Goal: Transaction & Acquisition: Book appointment/travel/reservation

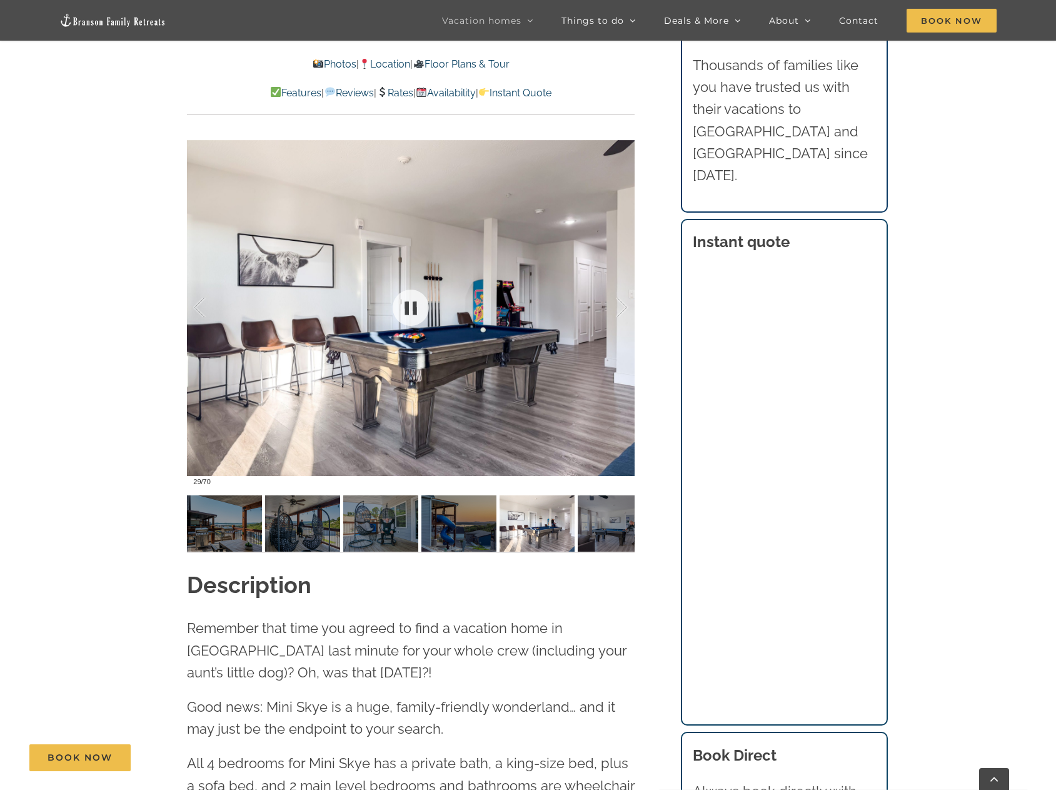
scroll to position [1146, 0]
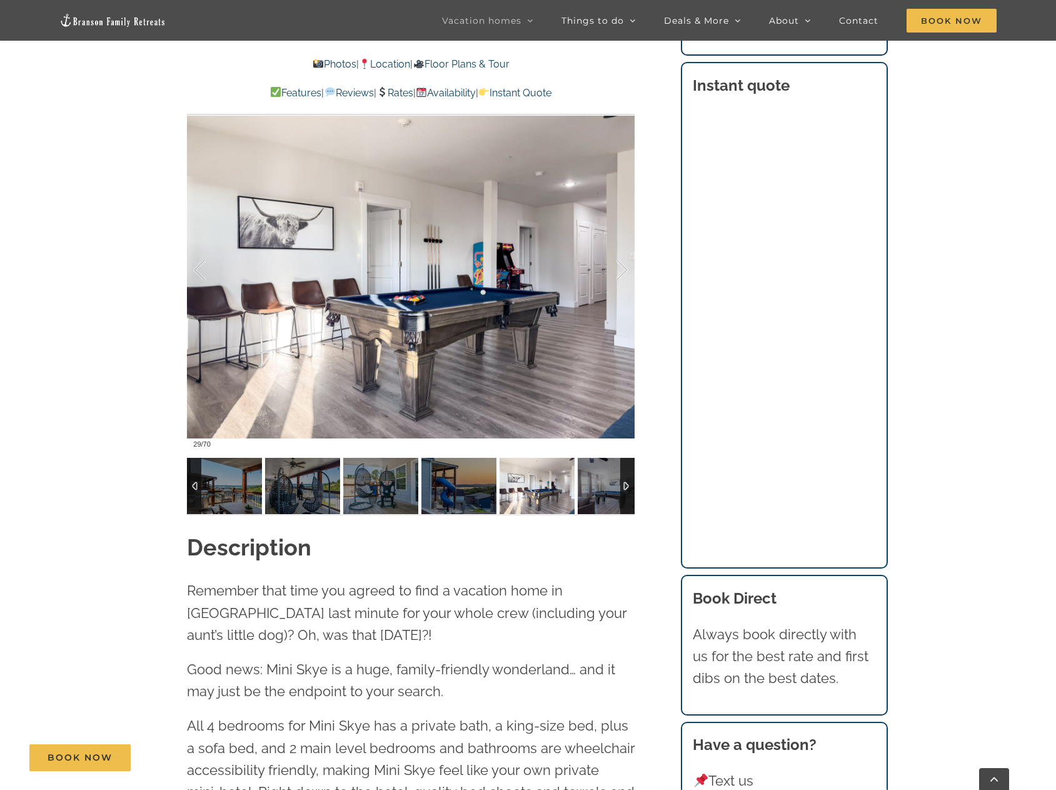
click at [627, 482] on div at bounding box center [627, 486] width 14 height 56
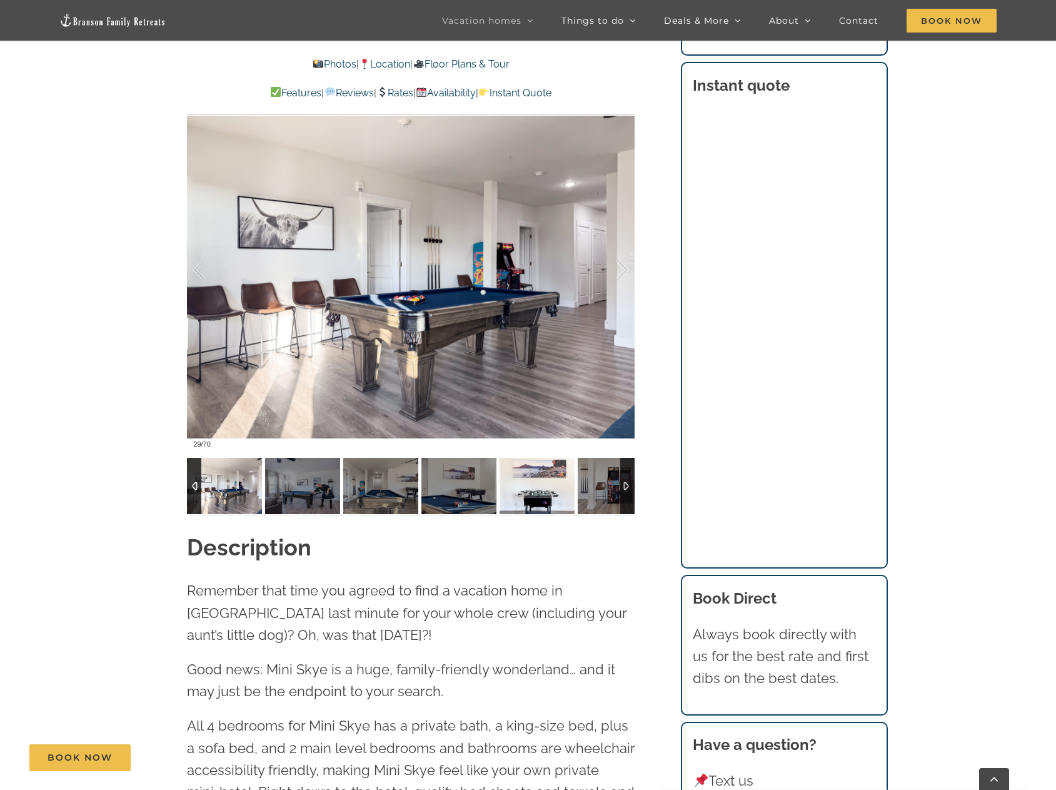
click at [525, 498] on img at bounding box center [537, 486] width 75 height 56
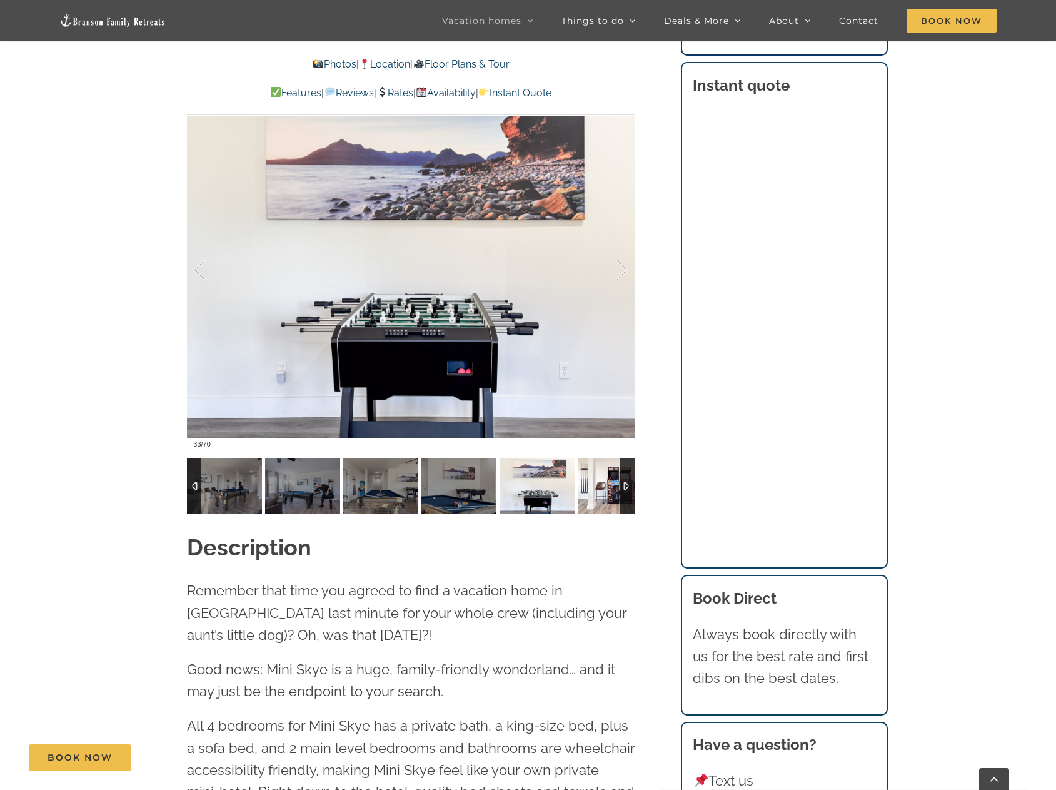
click at [588, 494] on img at bounding box center [615, 486] width 75 height 56
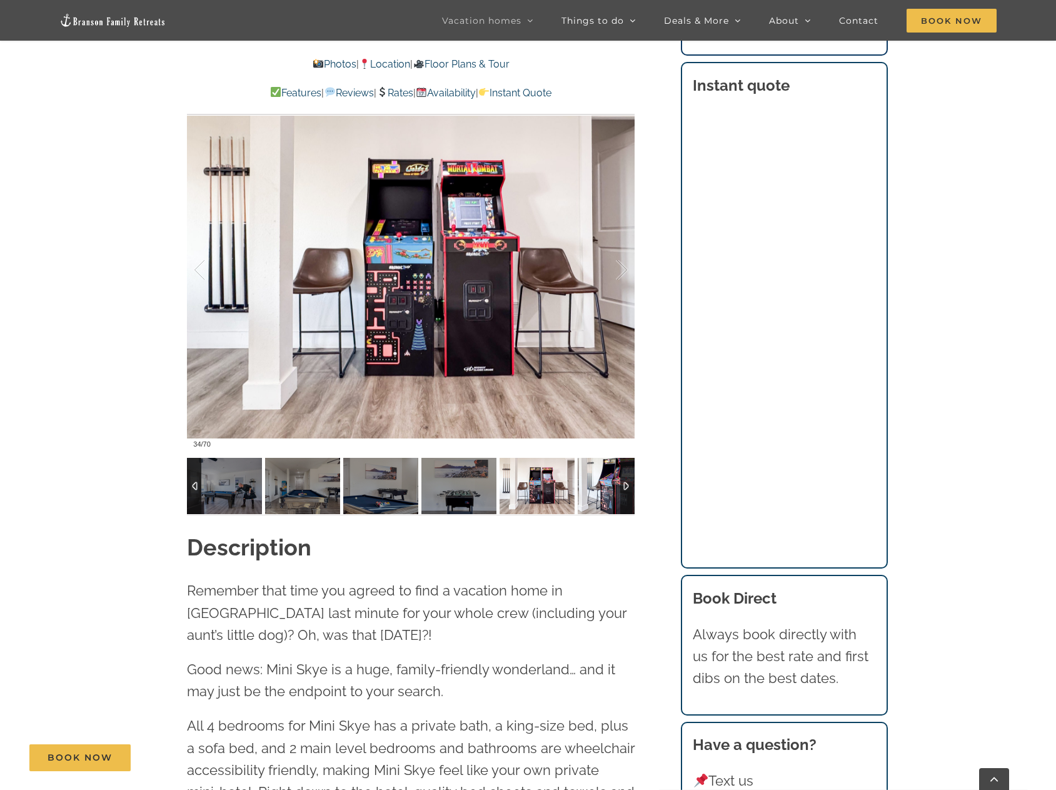
click at [600, 494] on img at bounding box center [615, 486] width 75 height 56
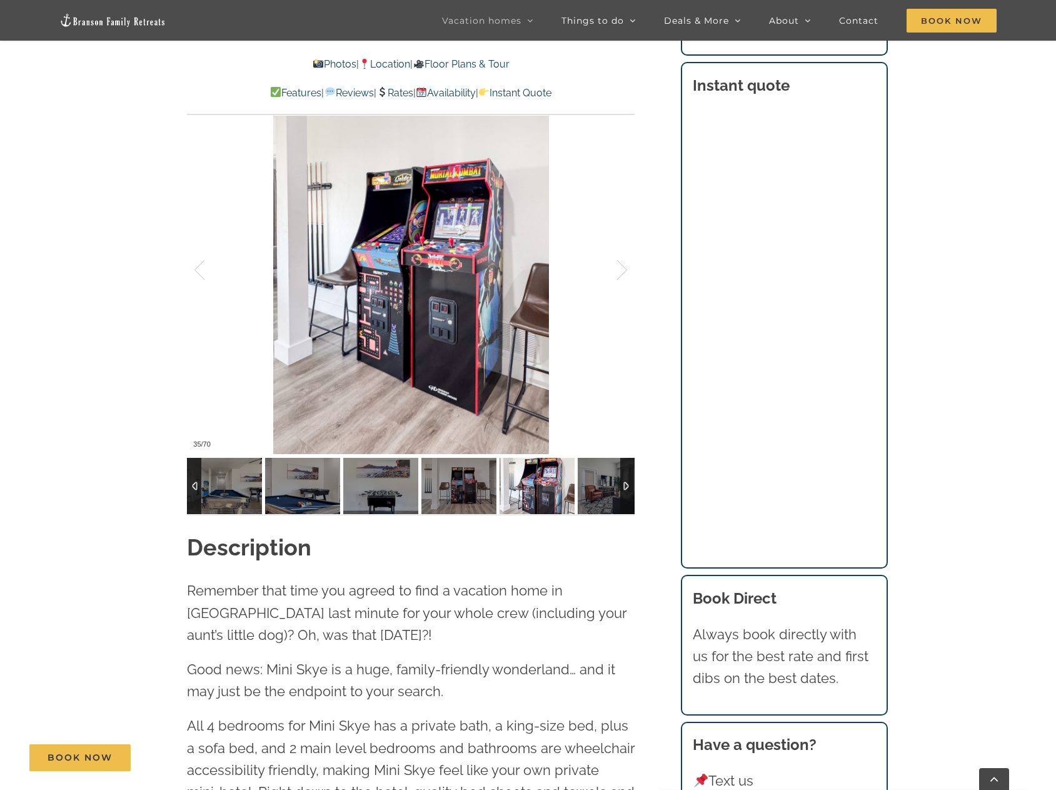
click at [625, 483] on div at bounding box center [627, 486] width 14 height 56
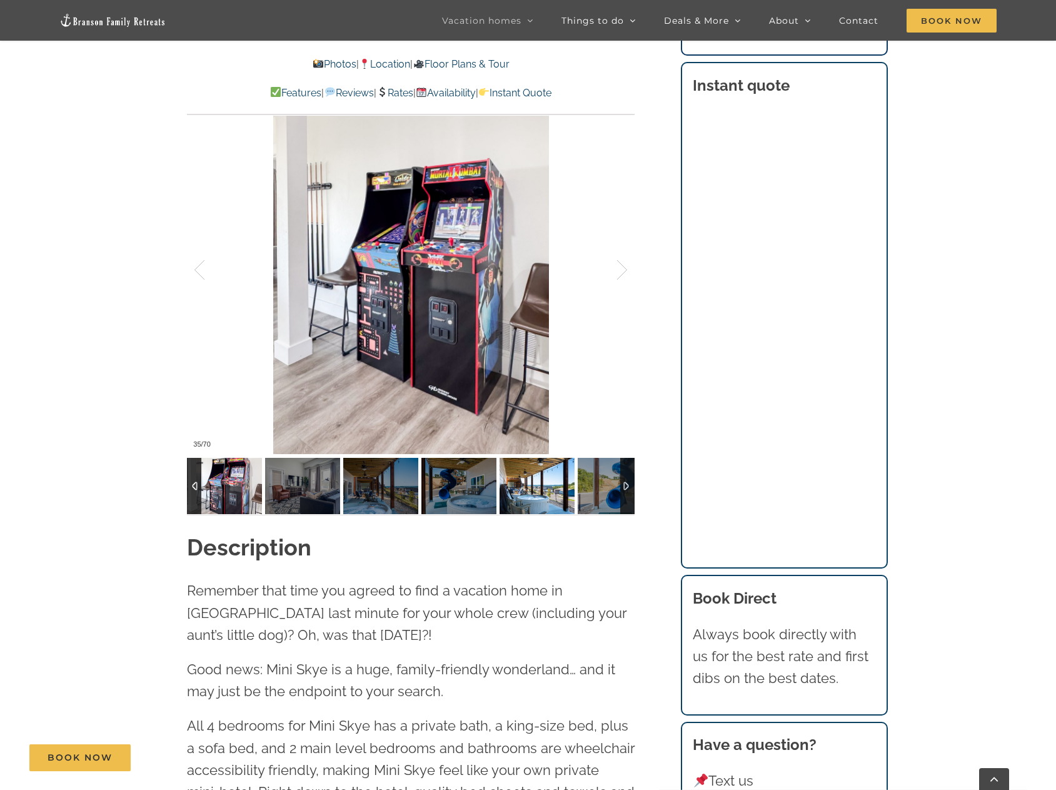
click at [521, 488] on img at bounding box center [537, 486] width 75 height 56
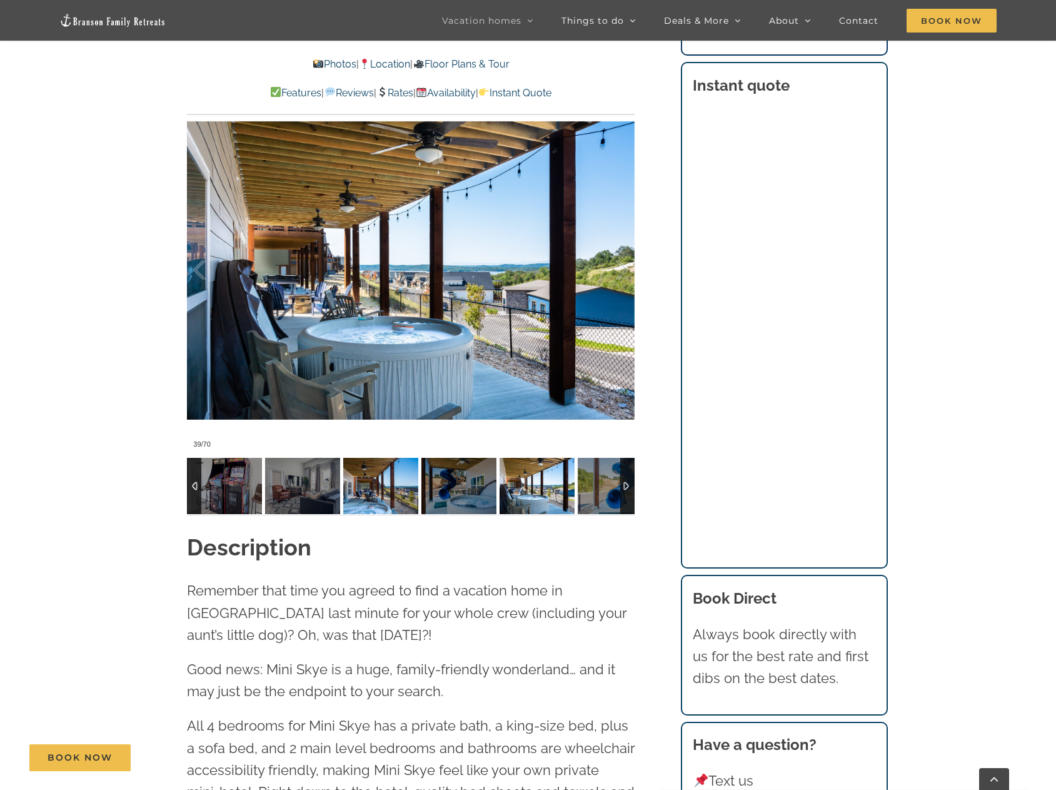
click at [411, 475] on img at bounding box center [380, 486] width 75 height 56
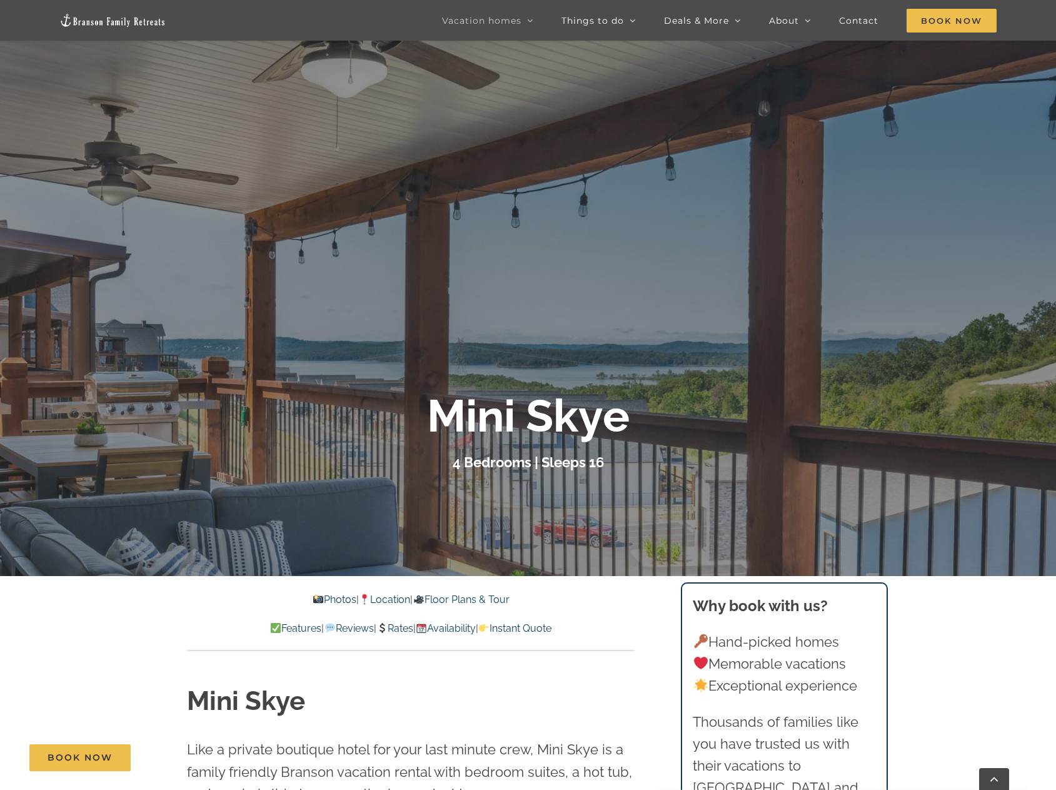
scroll to position [0, 0]
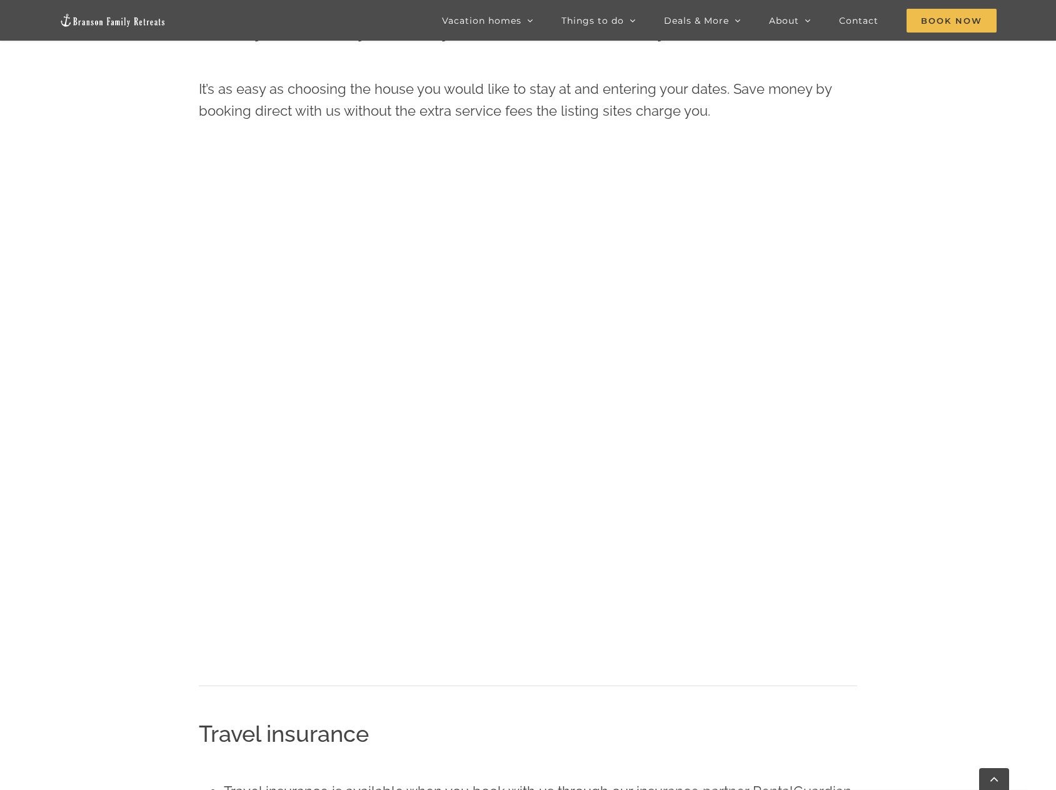
scroll to position [727, 0]
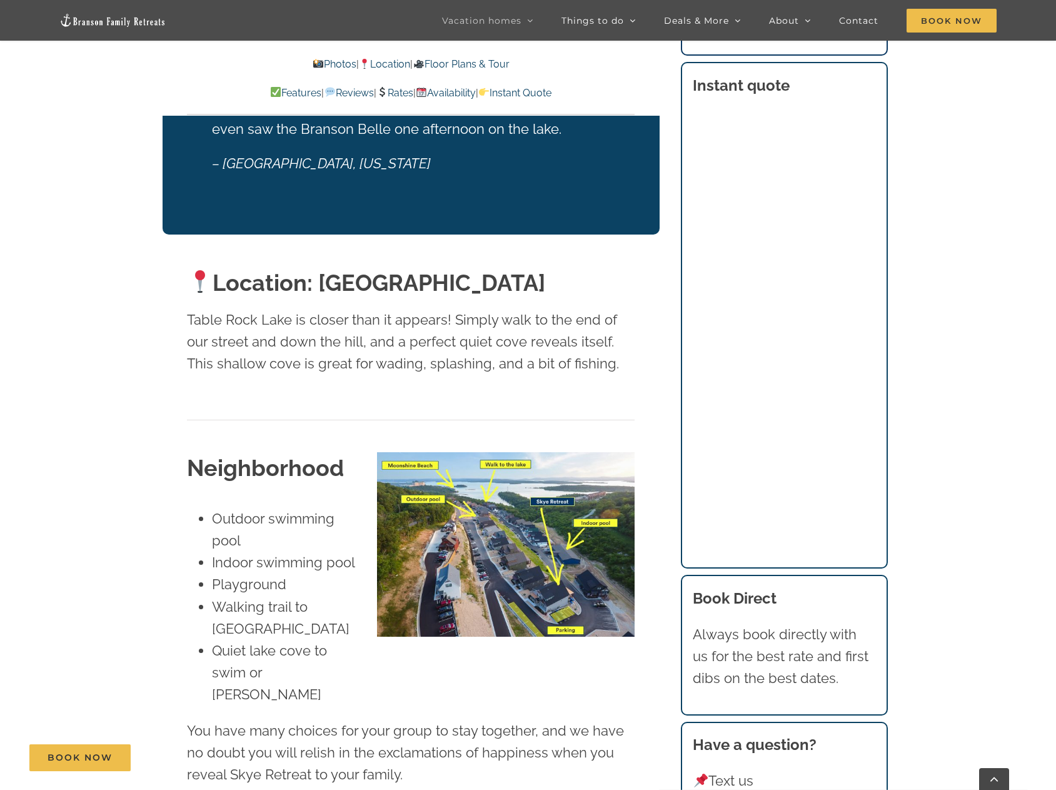
scroll to position [2939, 0]
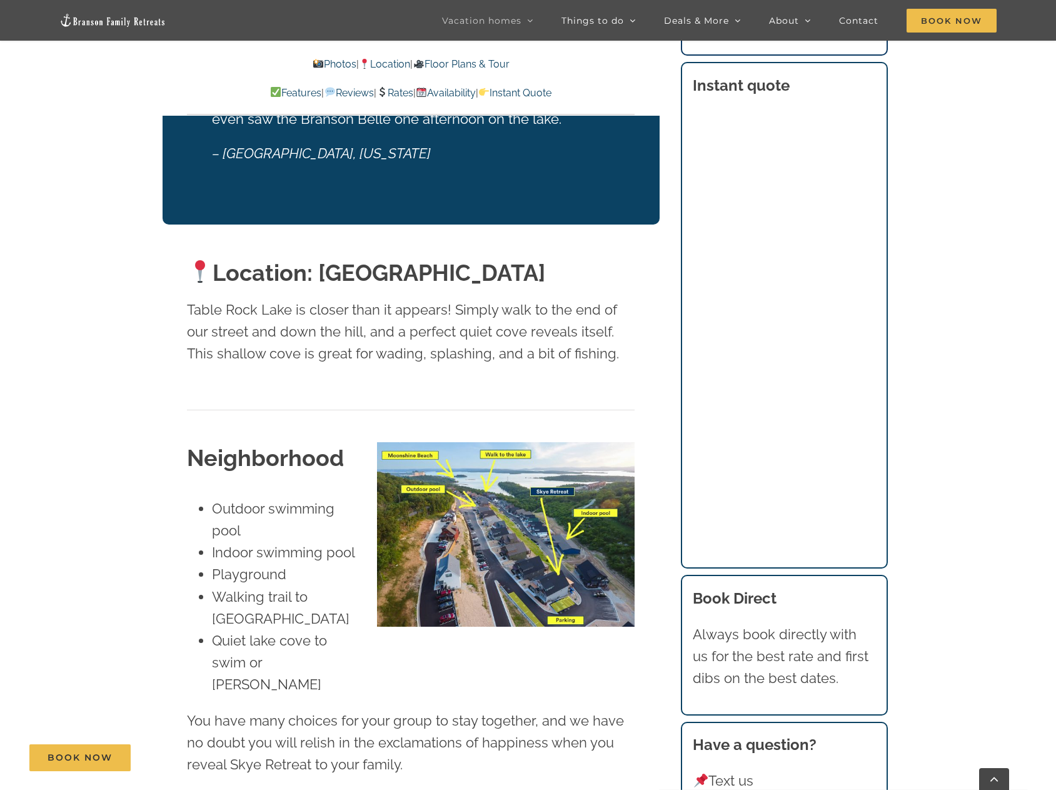
drag, startPoint x: 179, startPoint y: 617, endPoint x: 33, endPoint y: 591, distance: 148.6
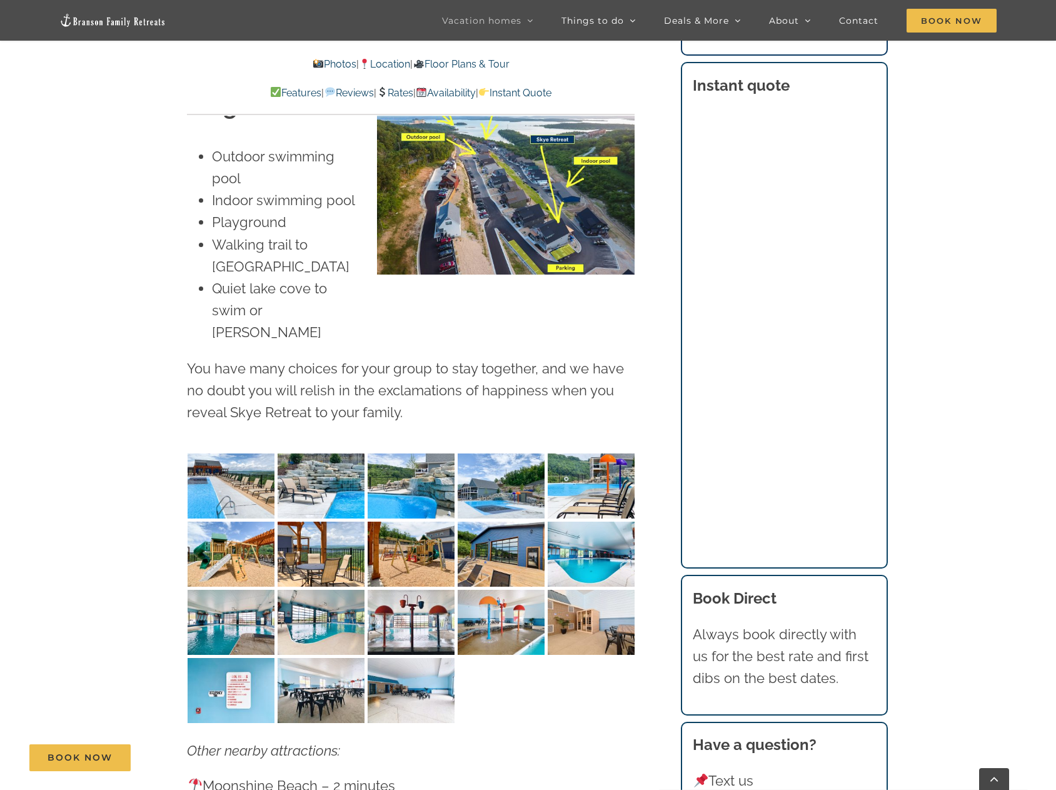
scroll to position [3315, 0]
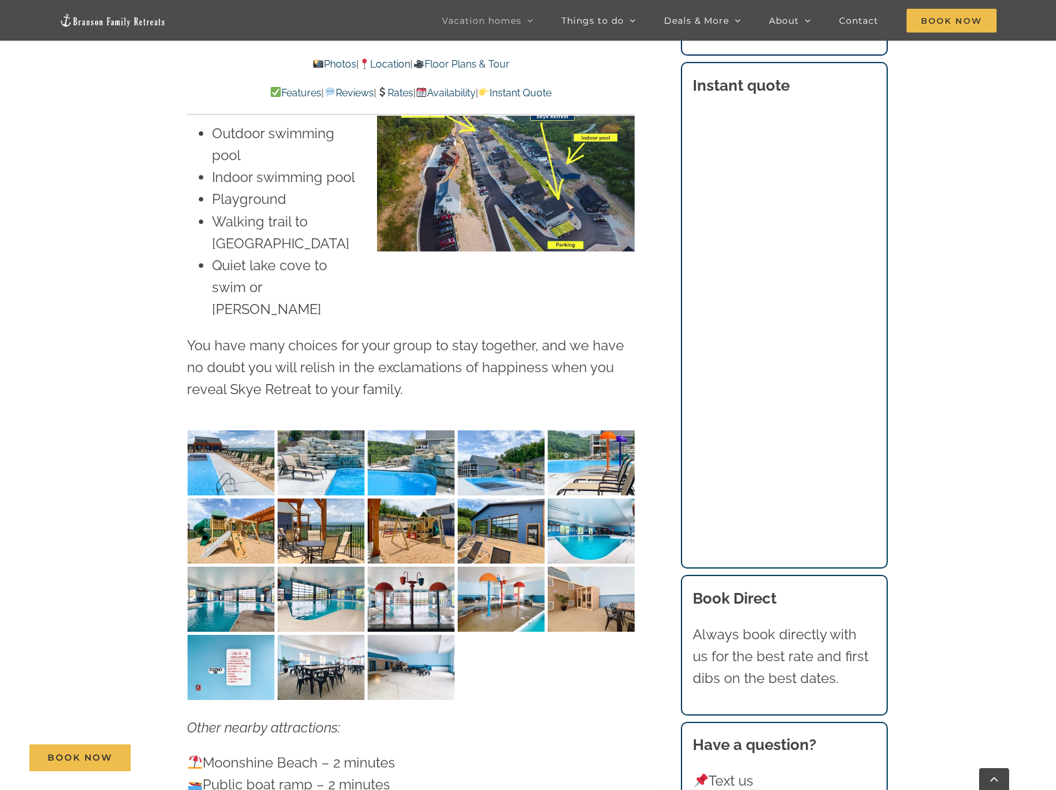
click at [487, 570] on img "Skye Retreat indoor pool Chateau Cove IMG-1650" at bounding box center [501, 599] width 87 height 65
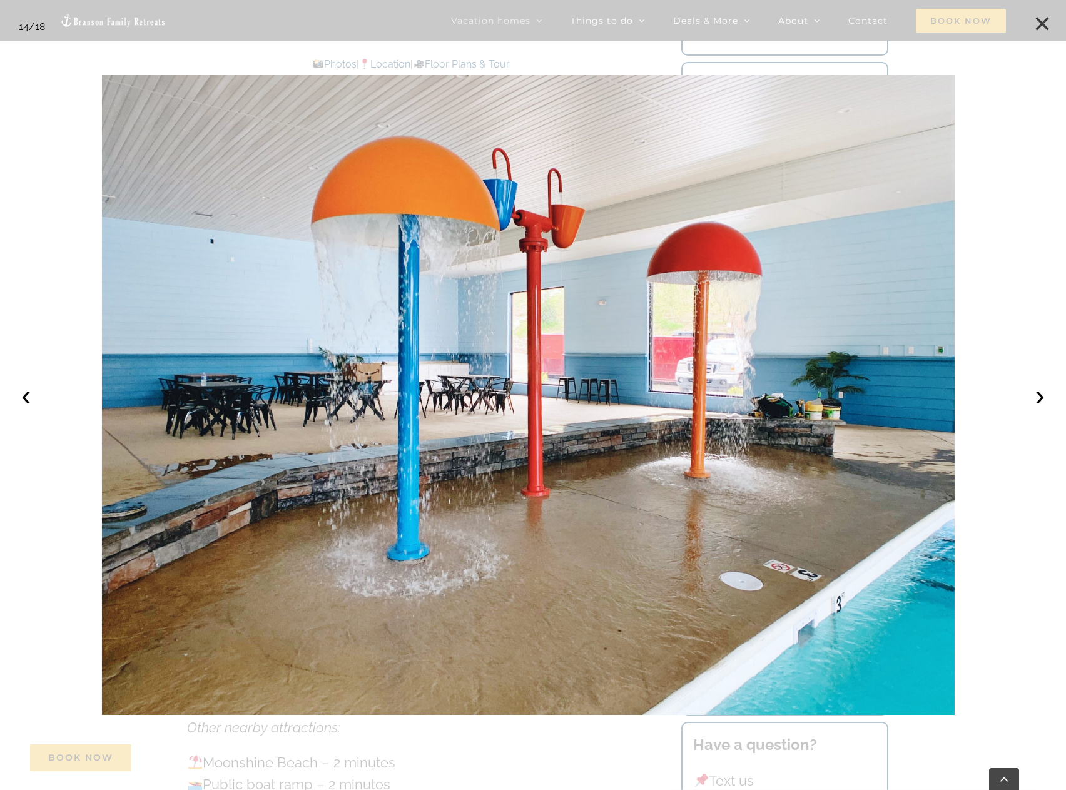
click at [1047, 23] on button "×" at bounding box center [1042, 24] width 28 height 28
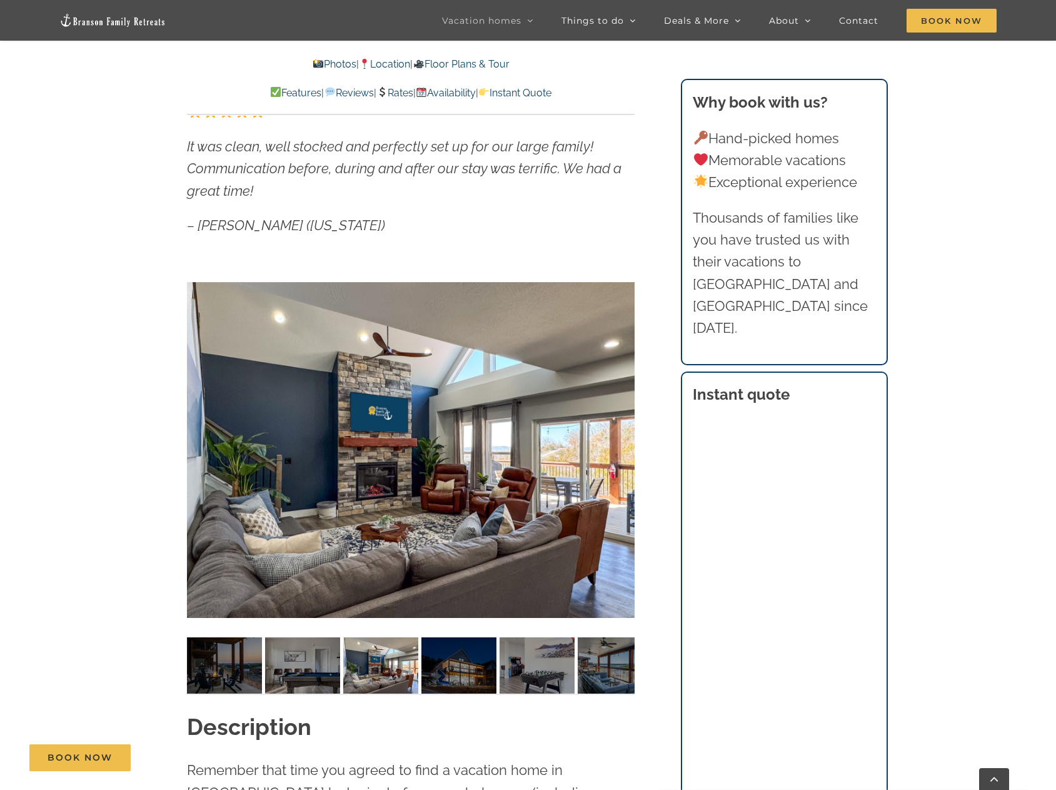
scroll to position [938, 0]
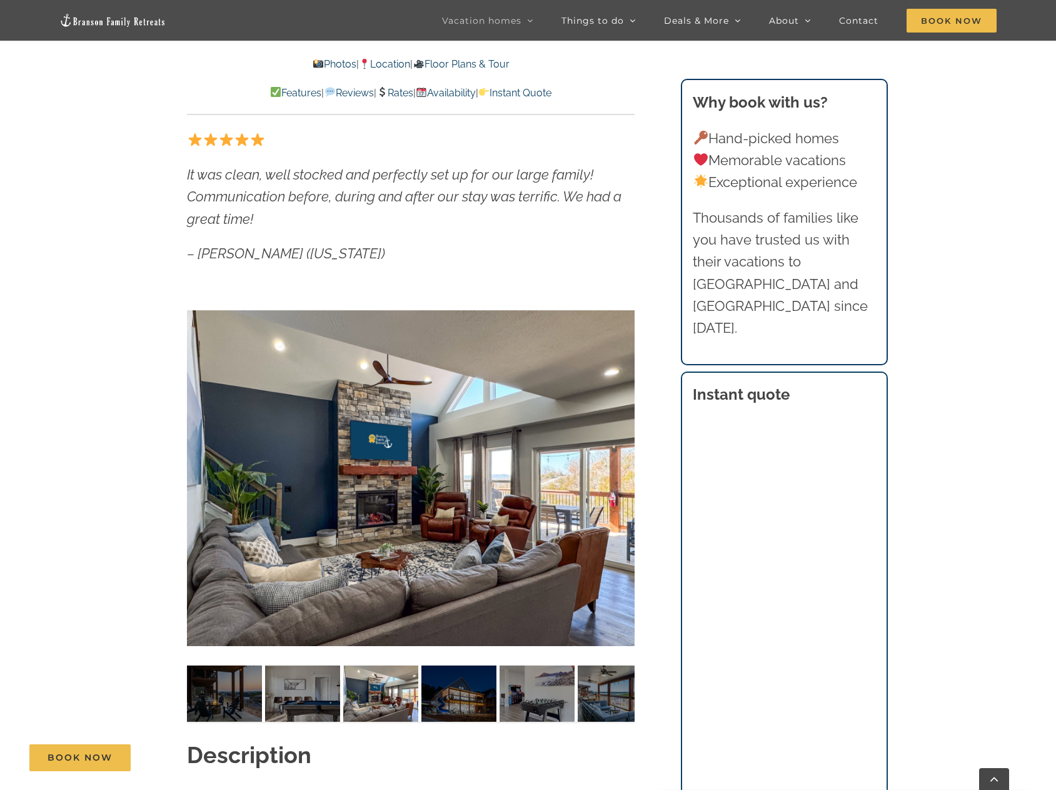
click at [381, 63] on link "Location" at bounding box center [384, 64] width 51 height 12
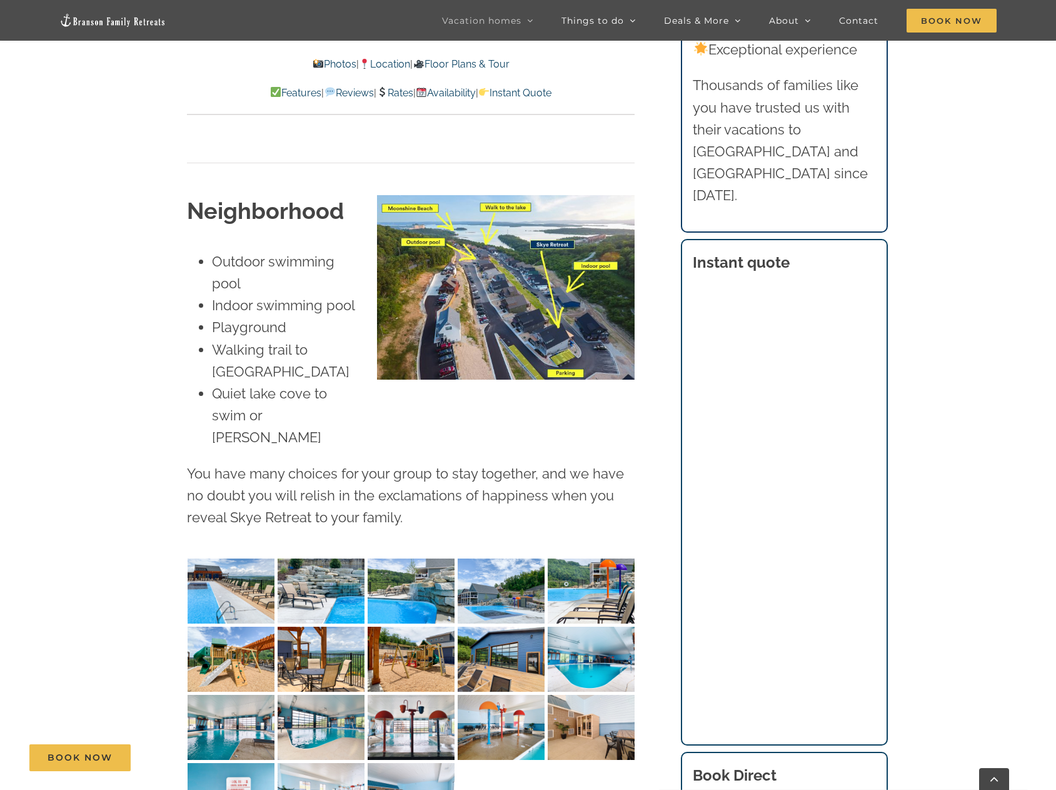
scroll to position [3164, 0]
